Goal: Information Seeking & Learning: Find specific fact

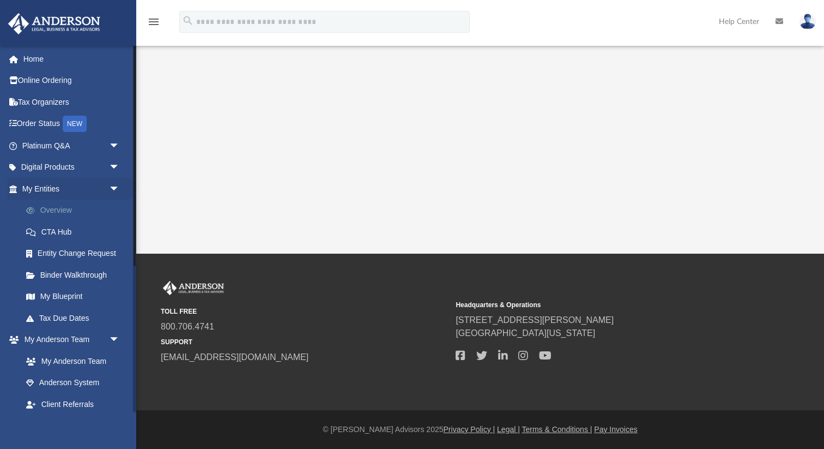
click at [77, 213] on link "Overview" at bounding box center [75, 211] width 121 height 22
click at [53, 213] on link "Overview" at bounding box center [75, 211] width 121 height 22
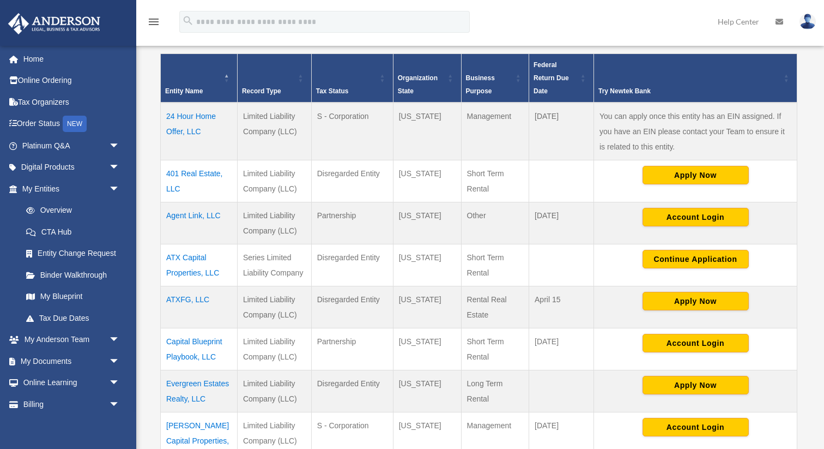
scroll to position [232, 0]
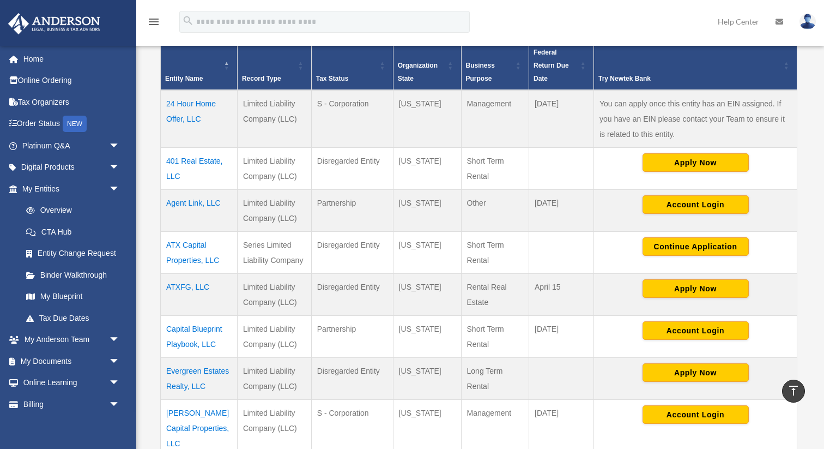
click at [198, 258] on td "ATX Capital Properties, LLC" at bounding box center [199, 253] width 77 height 42
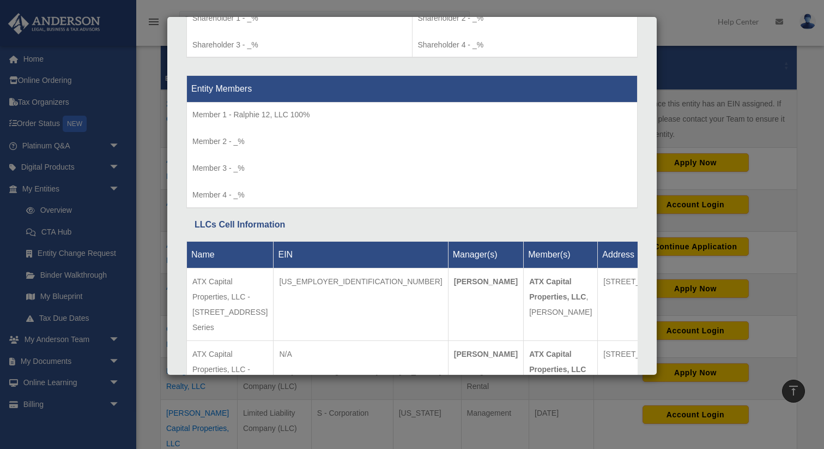
scroll to position [1021, 0]
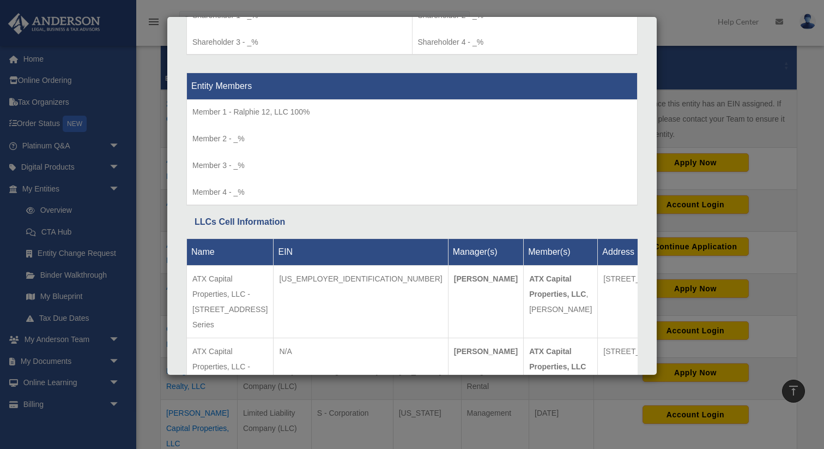
click at [792, 88] on div "Details × Articles Sent Organizational Date" at bounding box center [412, 224] width 824 height 449
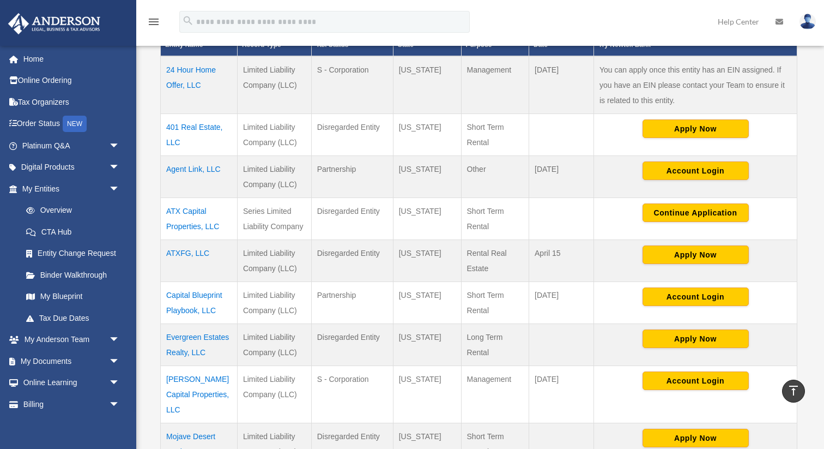
scroll to position [233, 0]
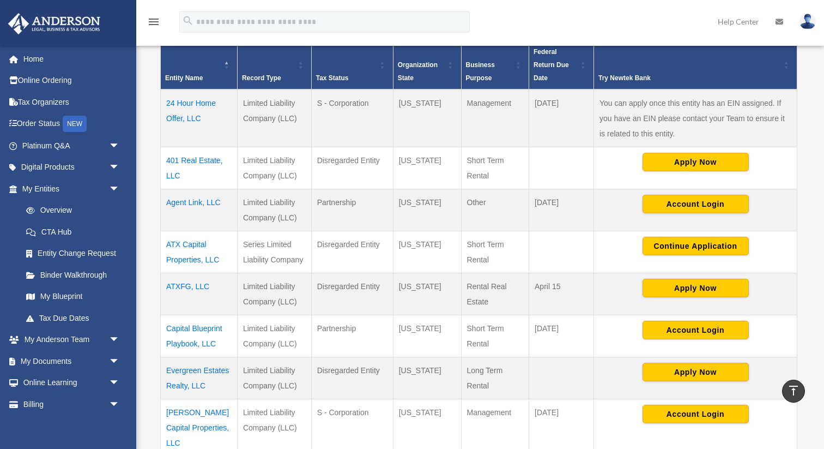
click at [199, 255] on td "ATX Capital Properties, LLC" at bounding box center [199, 252] width 77 height 42
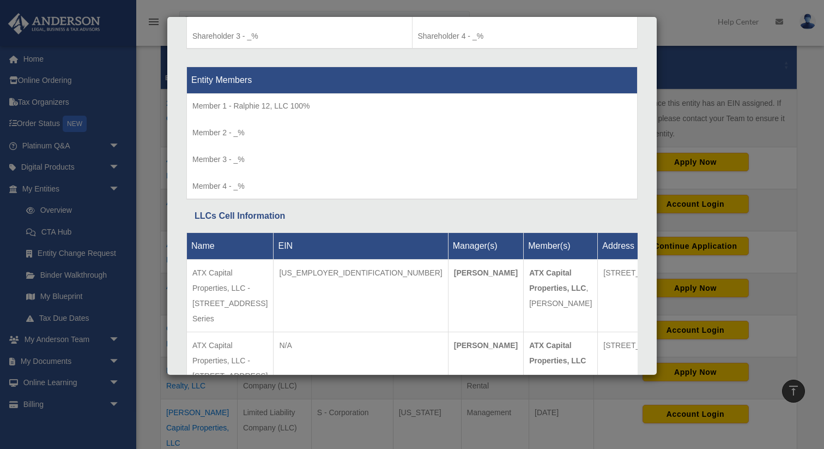
scroll to position [1037, 0]
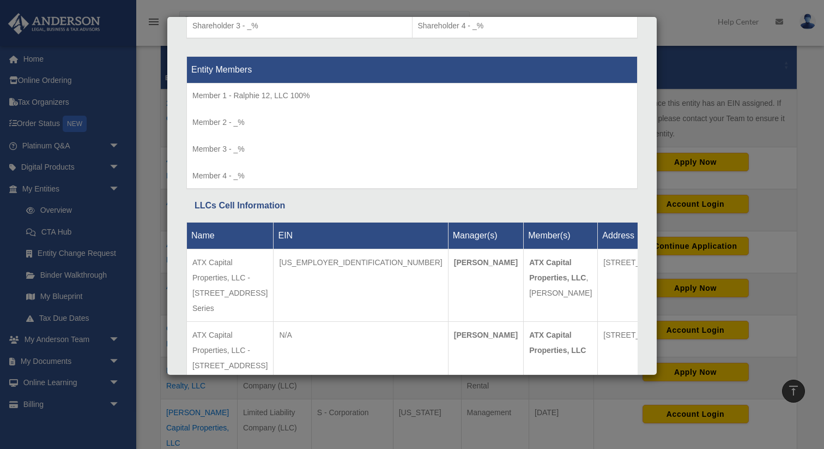
drag, startPoint x: 302, startPoint y: 281, endPoint x: 190, endPoint y: 269, distance: 112.4
click at [191, 269] on td "ATX Capital Properties, LLC - 6403 Skycrest Drive, Protected Series" at bounding box center [230, 285] width 87 height 72
copy td "ATX Capital Properties, LLC - 6403 Skycrest Drive, Protected Series"
click at [141, 194] on div "Details × Articles Sent Organizational Date" at bounding box center [412, 224] width 824 height 449
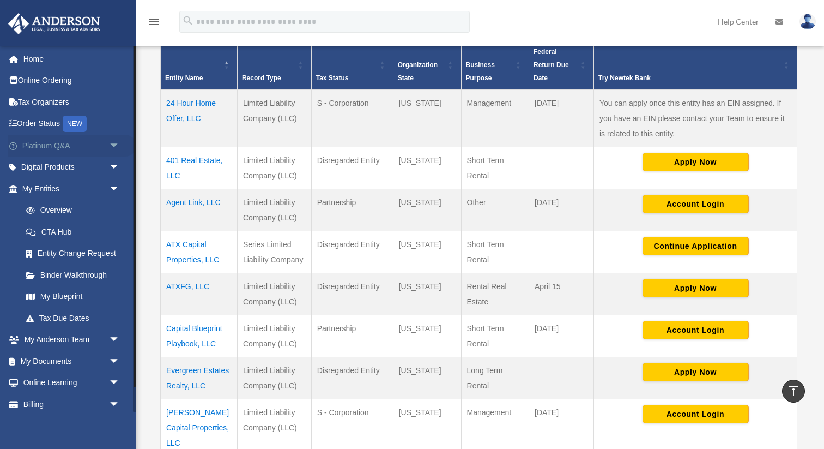
click at [89, 152] on link "Platinum Q&A arrow_drop_down" at bounding box center [72, 146] width 129 height 22
